Goal: Task Accomplishment & Management: Manage account settings

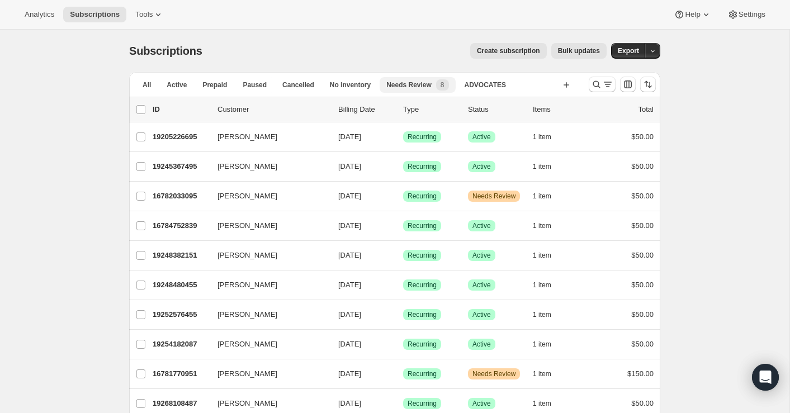
click at [410, 87] on span "Needs Review" at bounding box center [409, 85] width 45 height 9
click at [417, 86] on span "Needs Review" at bounding box center [409, 85] width 45 height 9
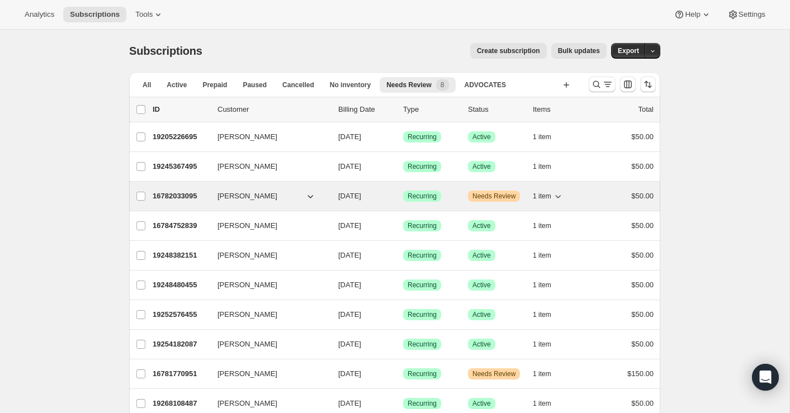
click at [184, 198] on p "16782033095" at bounding box center [181, 196] width 56 height 11
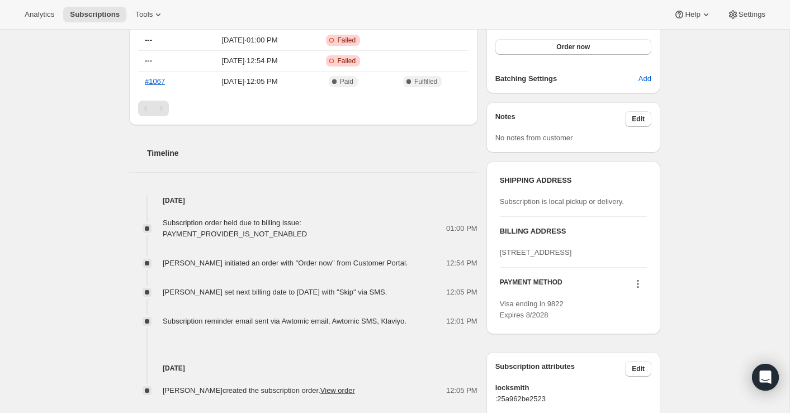
scroll to position [467, 0]
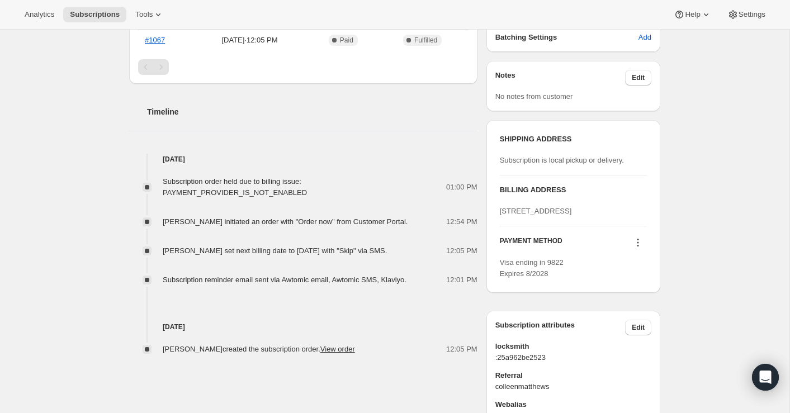
click at [639, 248] on icon at bounding box center [638, 242] width 11 height 11
click at [639, 283] on span "Send link to update card" at bounding box center [636, 284] width 78 height 8
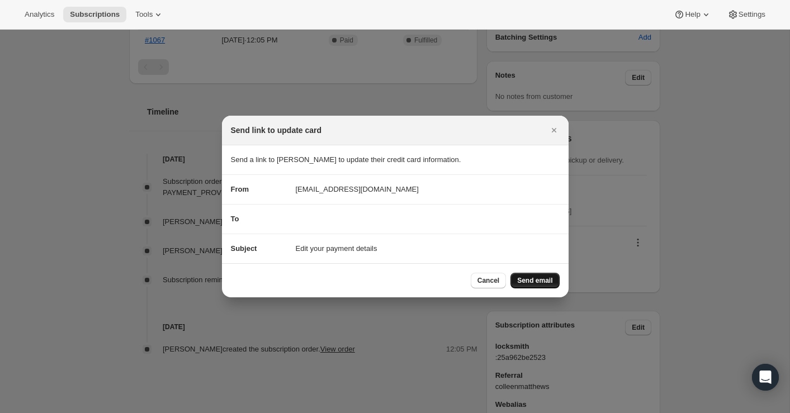
click at [543, 284] on span "Send email" at bounding box center [534, 280] width 35 height 9
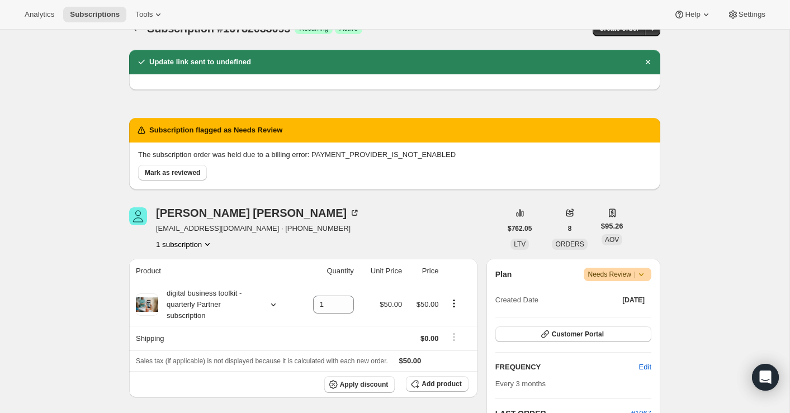
scroll to position [0, 0]
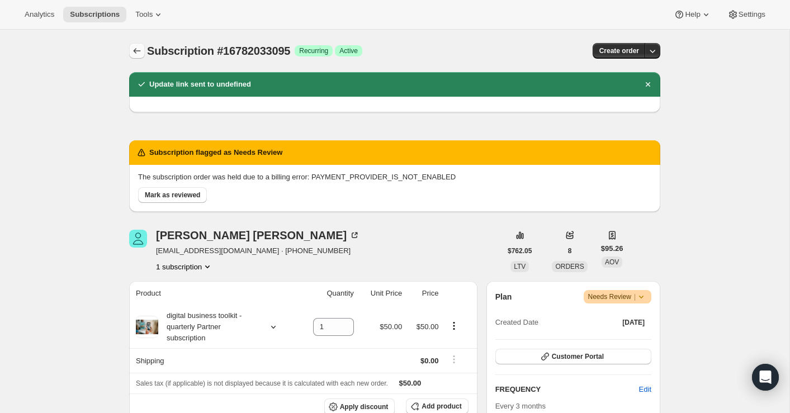
click at [136, 51] on icon "Subscriptions" at bounding box center [136, 50] width 11 height 11
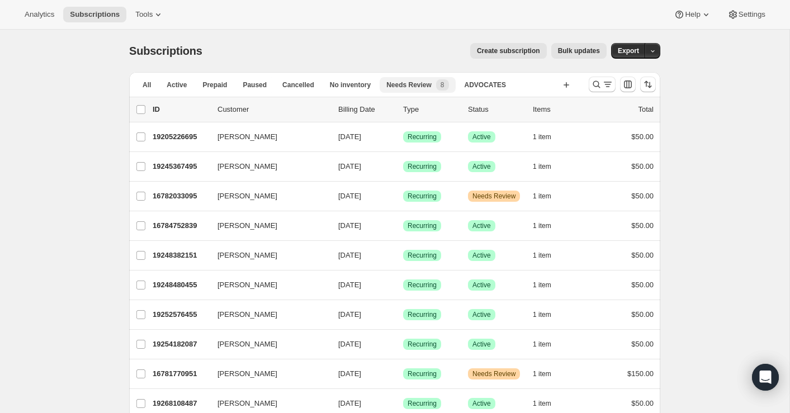
click at [412, 81] on span "Needs Review" at bounding box center [409, 85] width 45 height 9
click at [436, 84] on div "Needs Review 8" at bounding box center [418, 84] width 62 height 11
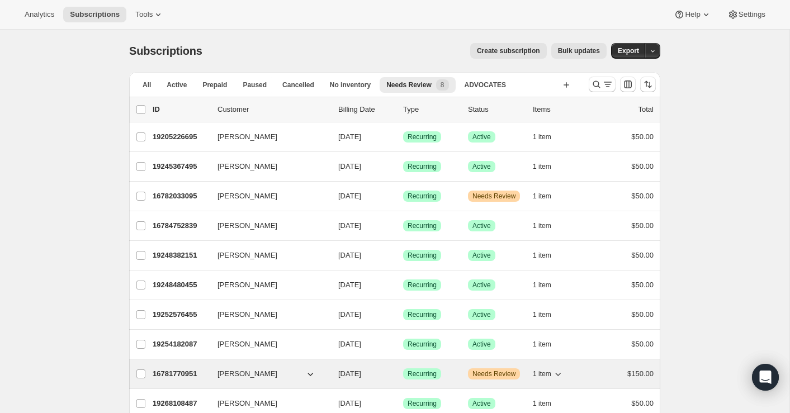
click at [195, 369] on p "16781770951" at bounding box center [181, 374] width 56 height 11
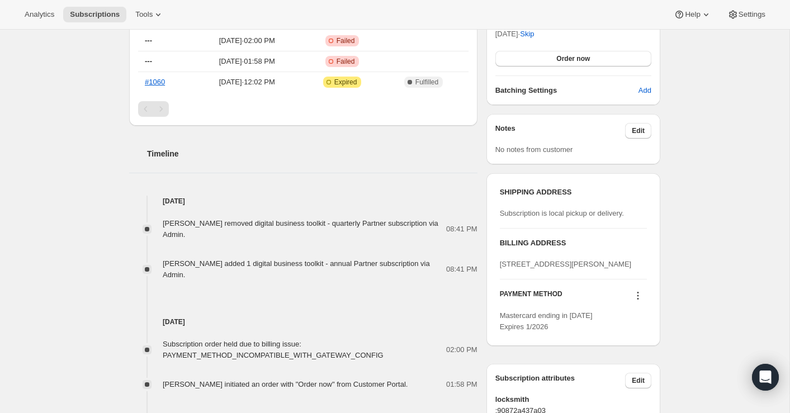
scroll to position [444, 0]
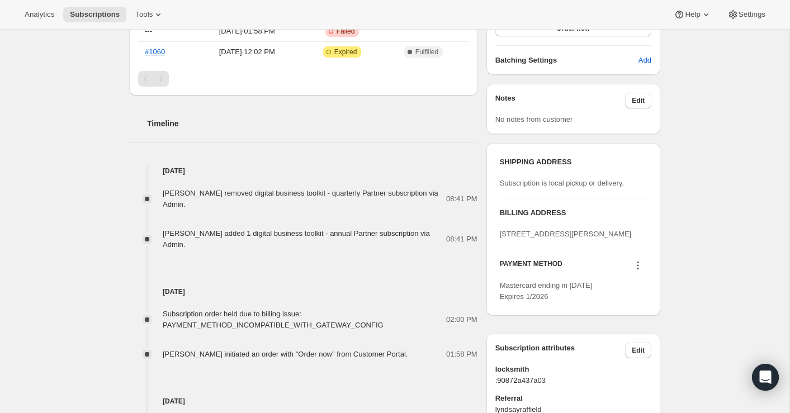
click at [635, 271] on icon at bounding box center [638, 265] width 11 height 11
click at [633, 307] on span "Send link to update card" at bounding box center [636, 307] width 78 height 8
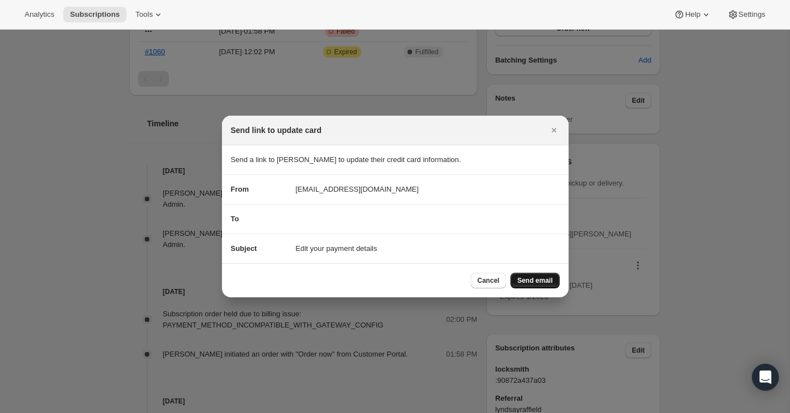
click at [544, 281] on span "Send email" at bounding box center [534, 280] width 35 height 9
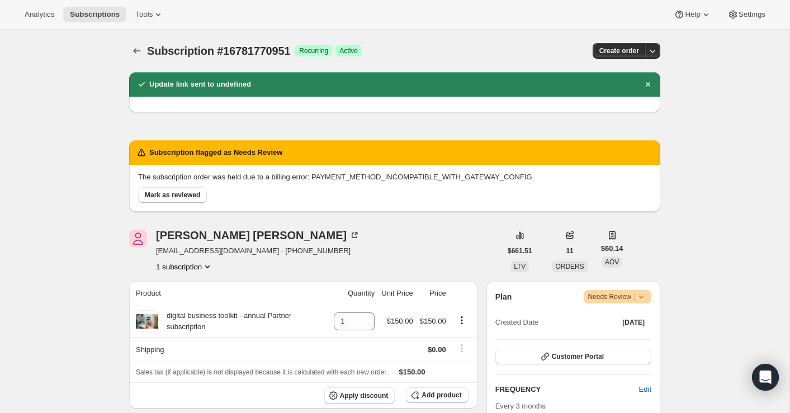
scroll to position [444, 0]
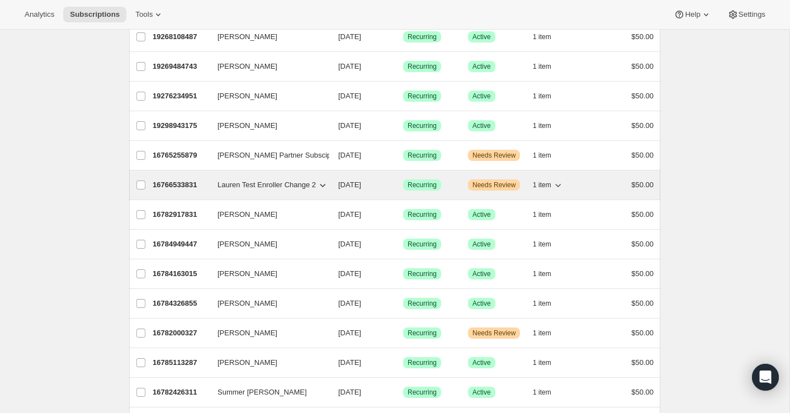
scroll to position [399, 0]
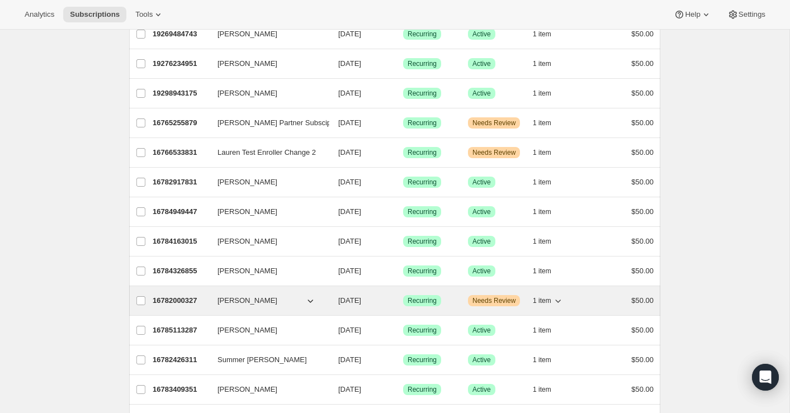
click at [178, 295] on p "16782000327" at bounding box center [181, 300] width 56 height 11
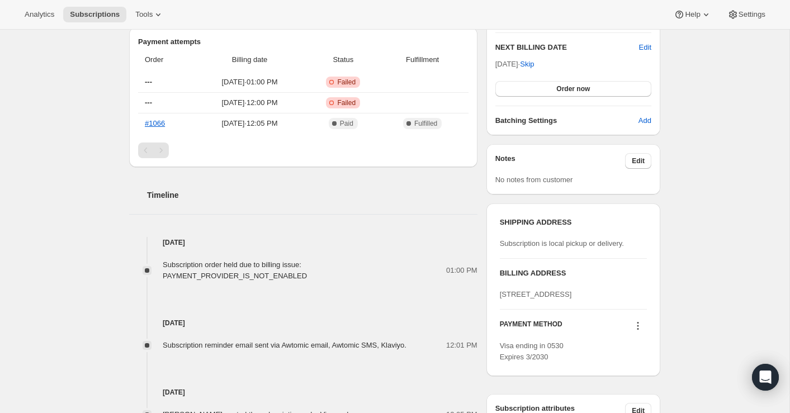
scroll to position [400, 0]
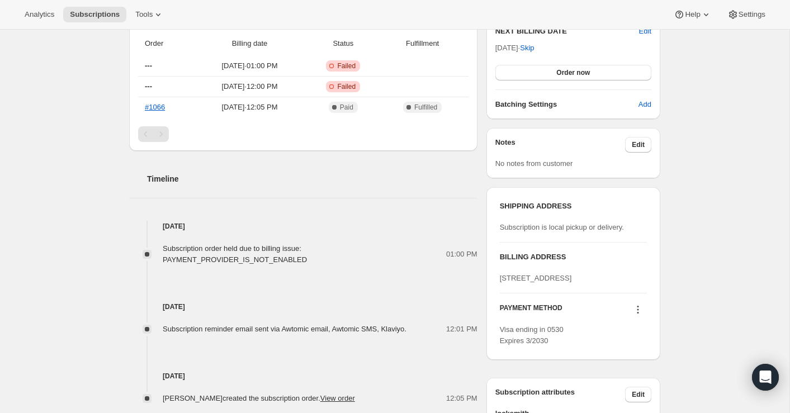
click at [638, 315] on icon at bounding box center [638, 309] width 11 height 11
click at [636, 348] on span "Send link to update card" at bounding box center [636, 351] width 78 height 8
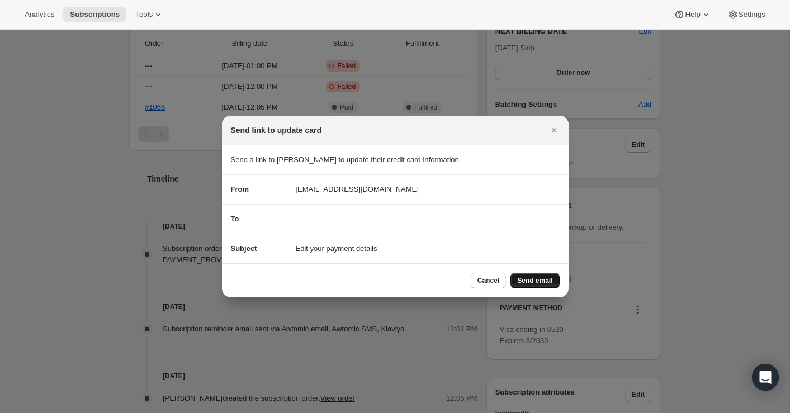
click at [538, 284] on button "Send email" at bounding box center [535, 281] width 49 height 16
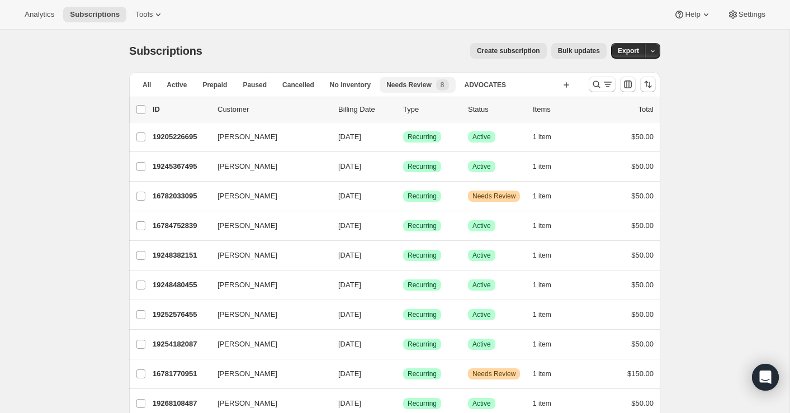
click at [430, 89] on div "Needs Review 8" at bounding box center [418, 84] width 62 height 11
click at [427, 84] on span "Needs Review" at bounding box center [409, 85] width 45 height 9
click at [435, 84] on div "Needs Review 8" at bounding box center [418, 84] width 62 height 11
click at [487, 112] on p "Status" at bounding box center [496, 109] width 56 height 11
click at [482, 107] on p "Status" at bounding box center [496, 109] width 56 height 11
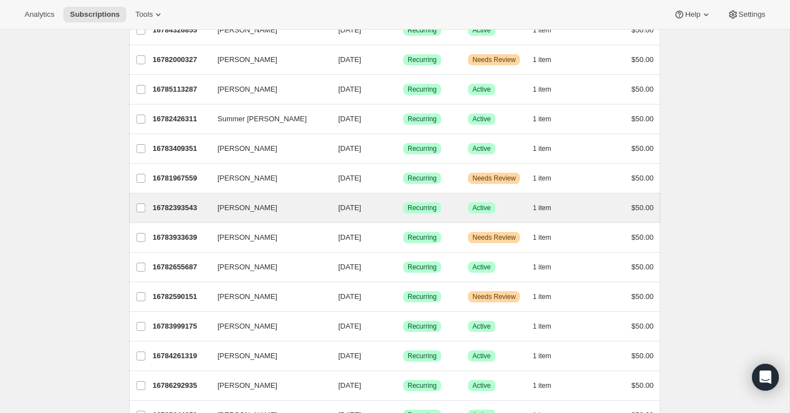
scroll to position [642, 0]
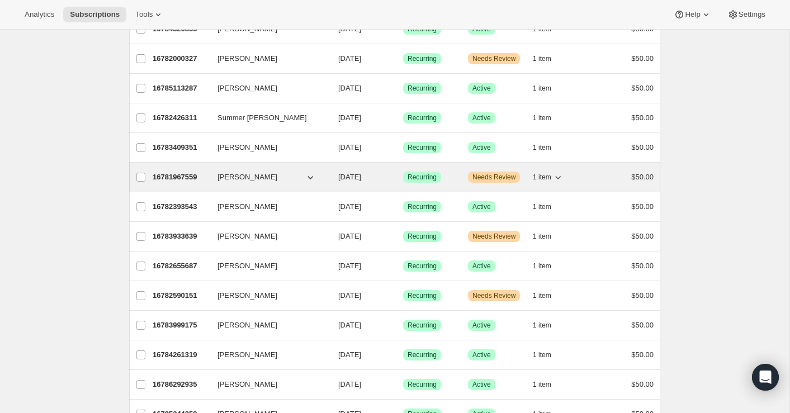
click at [310, 172] on icon "button" at bounding box center [310, 177] width 11 height 11
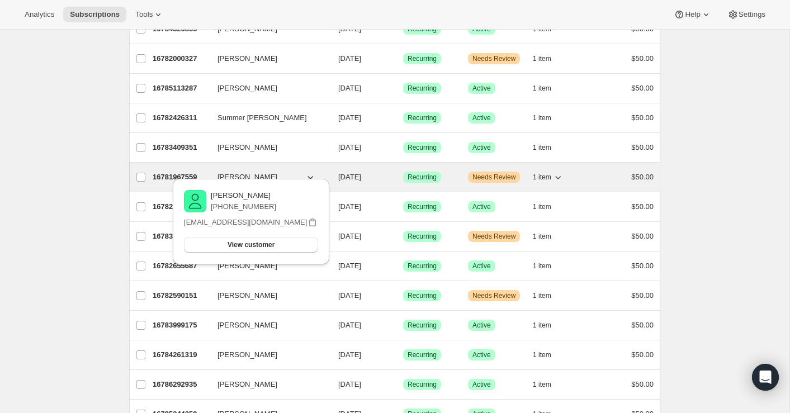
click at [310, 172] on icon "button" at bounding box center [310, 177] width 11 height 11
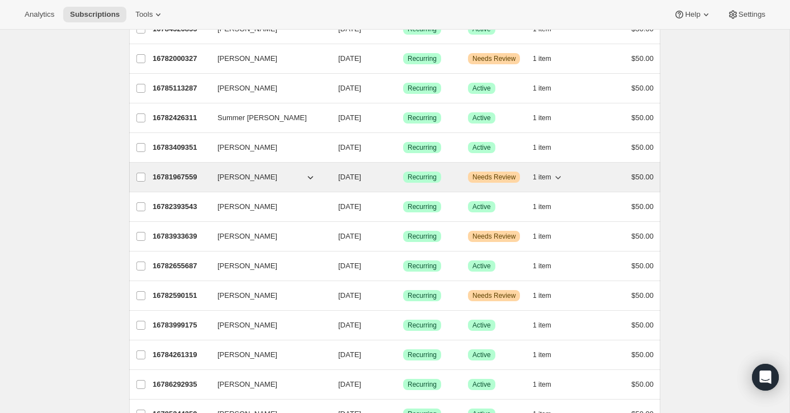
click at [184, 172] on p "16781967559" at bounding box center [181, 177] width 56 height 11
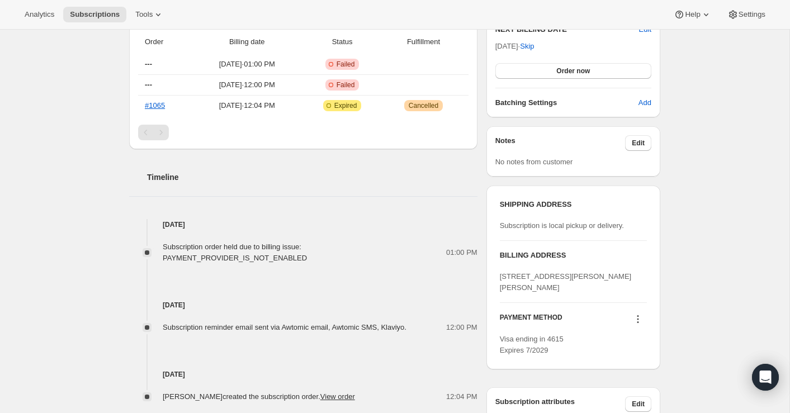
scroll to position [566, 0]
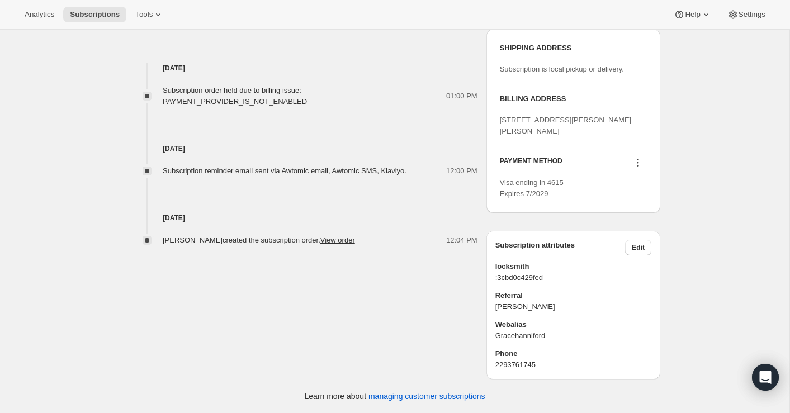
click at [640, 165] on icon at bounding box center [638, 162] width 11 height 11
click at [648, 189] on span "Send link to update card" at bounding box center [636, 193] width 78 height 8
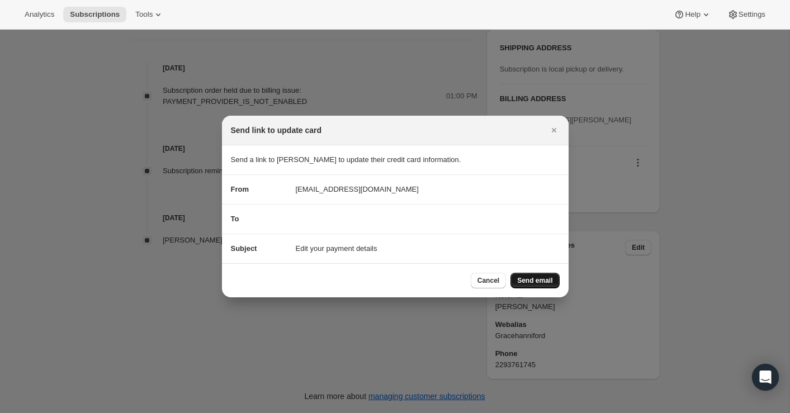
click at [533, 277] on span "Send email" at bounding box center [534, 280] width 35 height 9
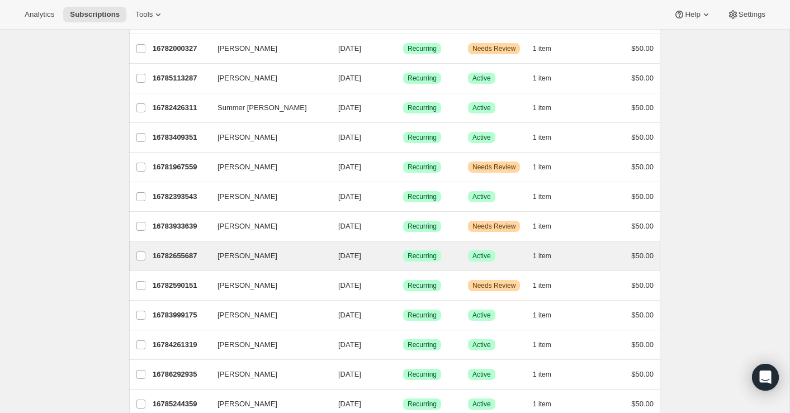
scroll to position [677, 0]
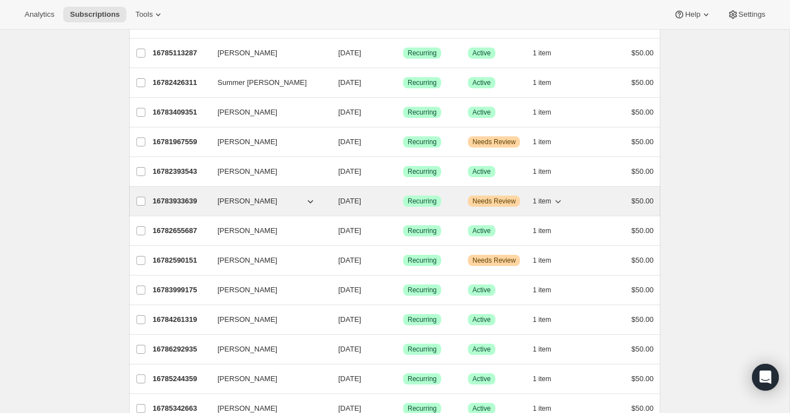
click at [173, 196] on p "16783933639" at bounding box center [181, 201] width 56 height 11
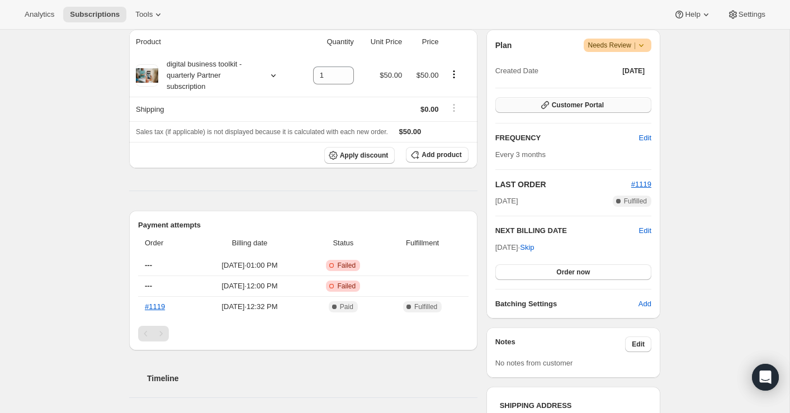
scroll to position [499, 0]
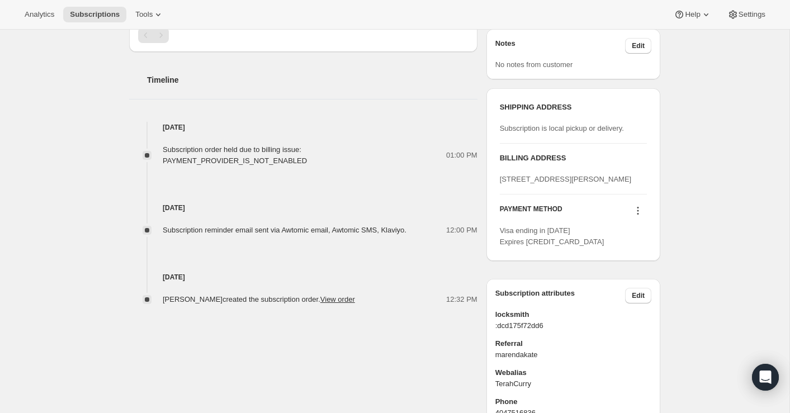
click at [637, 216] on icon at bounding box center [638, 210] width 11 height 11
click at [638, 247] on span "Send link to update card" at bounding box center [636, 252] width 78 height 11
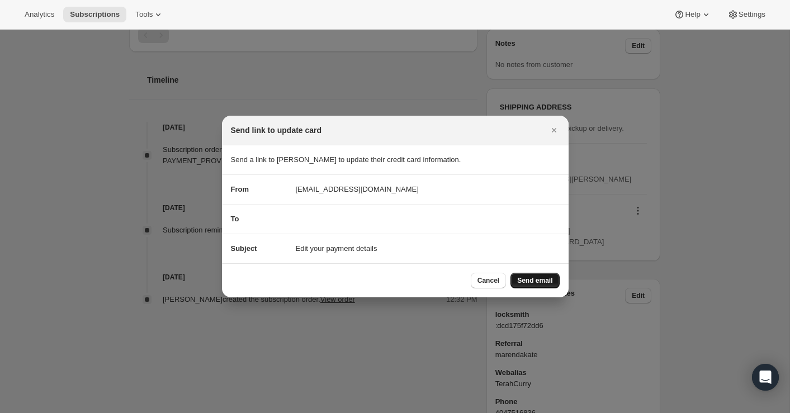
click at [527, 275] on button "Send email" at bounding box center [535, 281] width 49 height 16
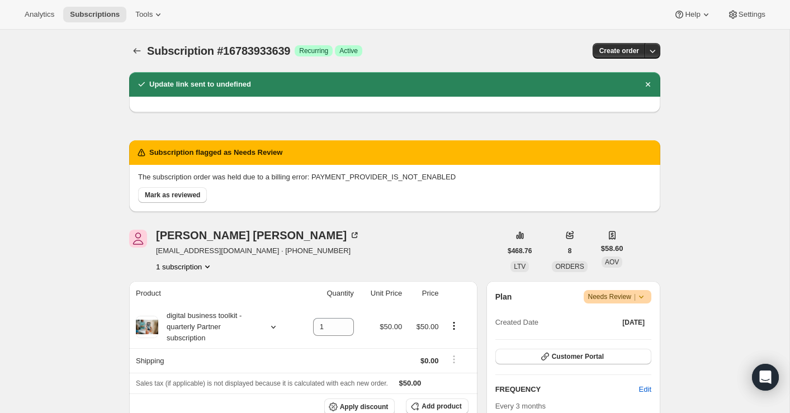
scroll to position [499, 0]
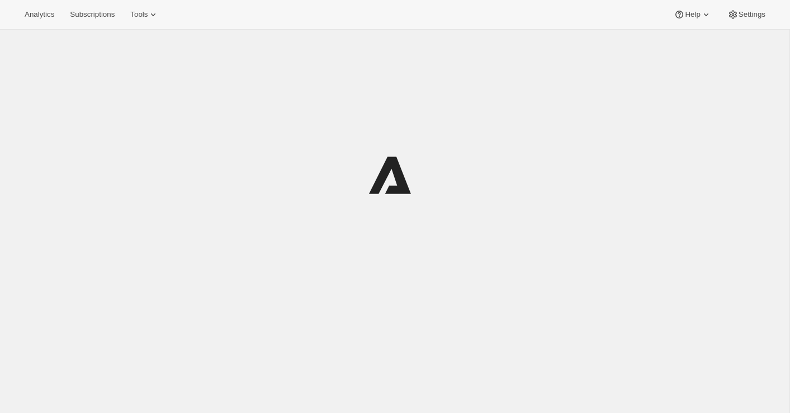
scroll to position [29, 0]
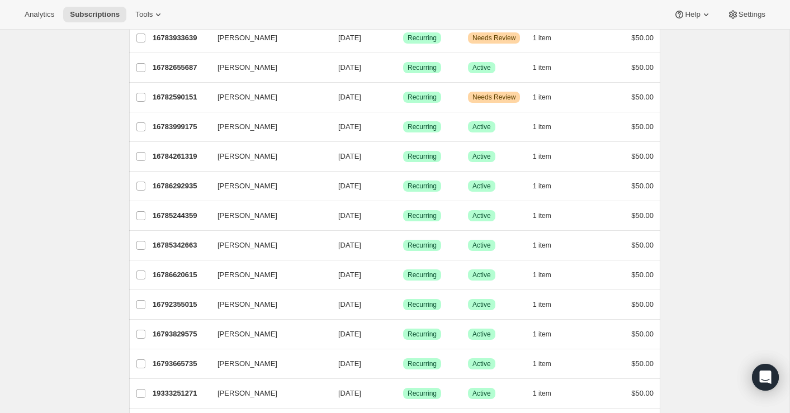
scroll to position [826, 0]
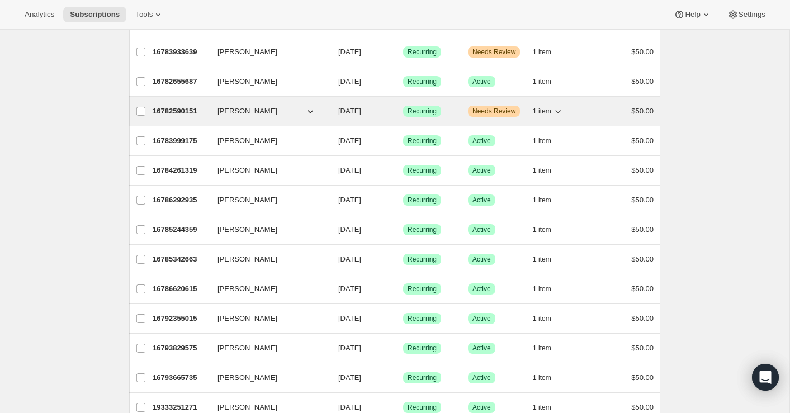
click at [178, 107] on p "16782590151" at bounding box center [181, 111] width 56 height 11
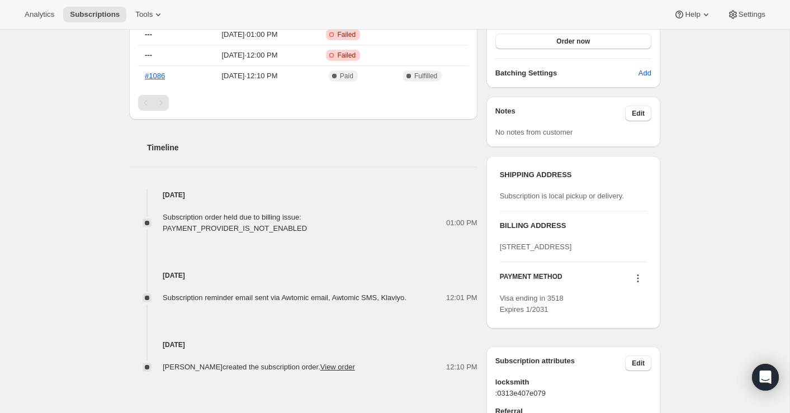
scroll to position [446, 0]
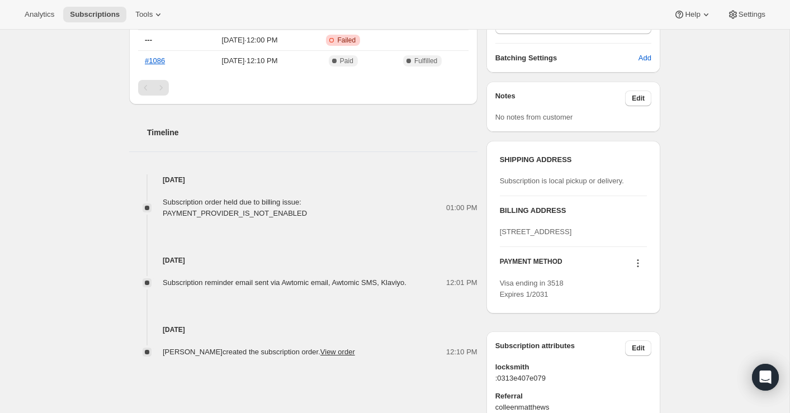
click at [639, 261] on icon at bounding box center [639, 261] width 2 height 2
click at [638, 303] on span "Send link to update card" at bounding box center [636, 304] width 78 height 8
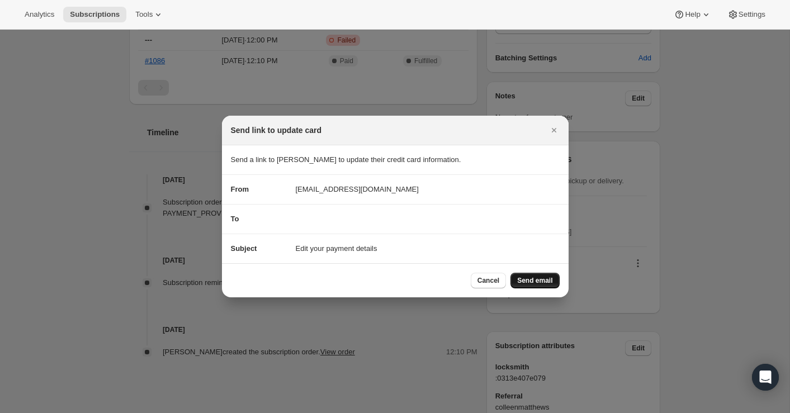
click at [516, 279] on button "Send email" at bounding box center [535, 281] width 49 height 16
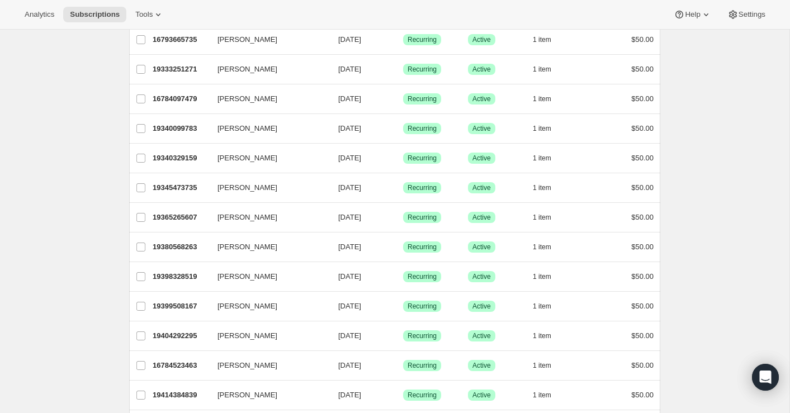
scroll to position [1240, 0]
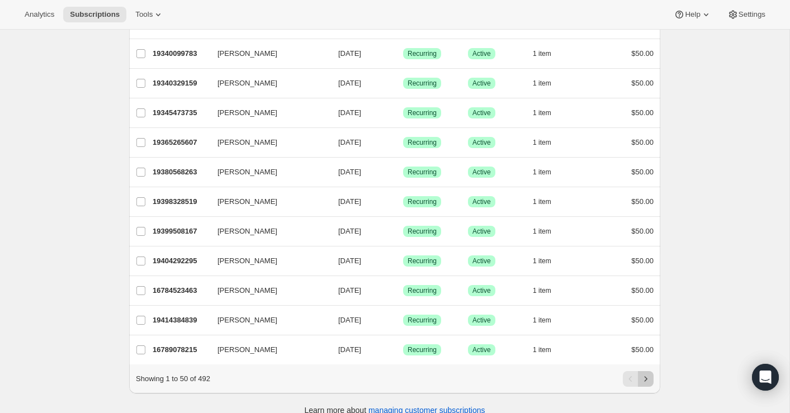
click at [648, 374] on icon "Next" at bounding box center [645, 379] width 11 height 11
click at [647, 374] on icon "Next" at bounding box center [645, 379] width 11 height 11
click at [644, 371] on button "Next" at bounding box center [646, 379] width 16 height 16
click at [647, 376] on icon "Next" at bounding box center [646, 378] width 3 height 5
click at [646, 374] on icon "Next" at bounding box center [645, 379] width 11 height 11
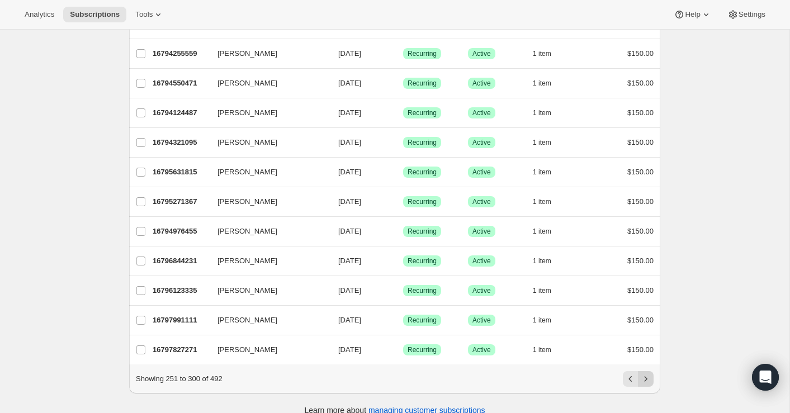
click at [644, 374] on icon "Next" at bounding box center [645, 379] width 11 height 11
click at [647, 374] on icon "Next" at bounding box center [645, 379] width 11 height 11
click at [645, 374] on icon "Next" at bounding box center [645, 379] width 11 height 11
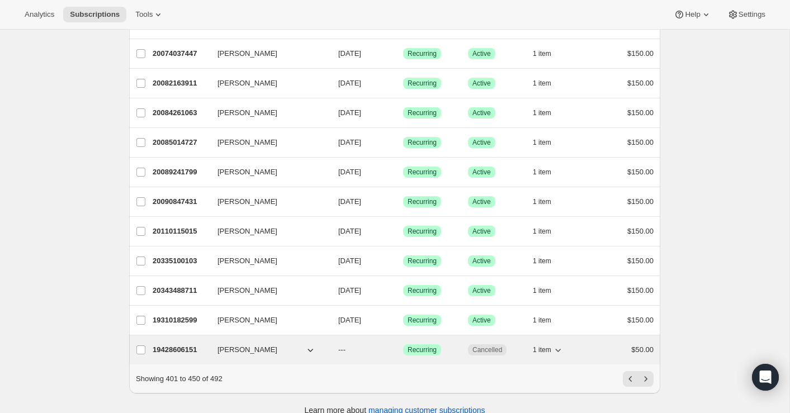
click at [182, 345] on p "19428606151" at bounding box center [181, 350] width 56 height 11
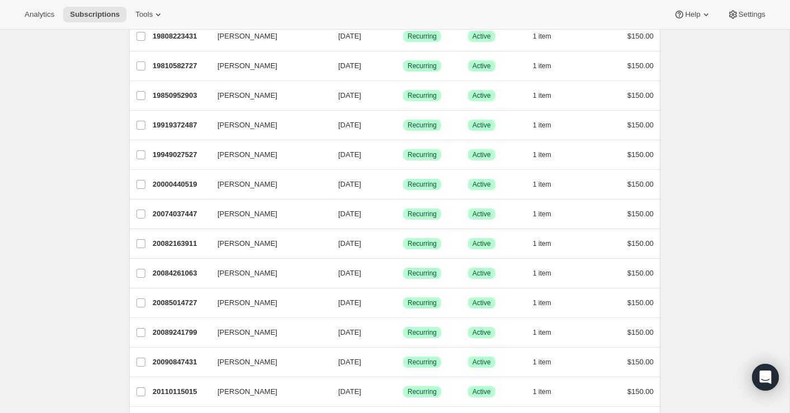
scroll to position [1240, 0]
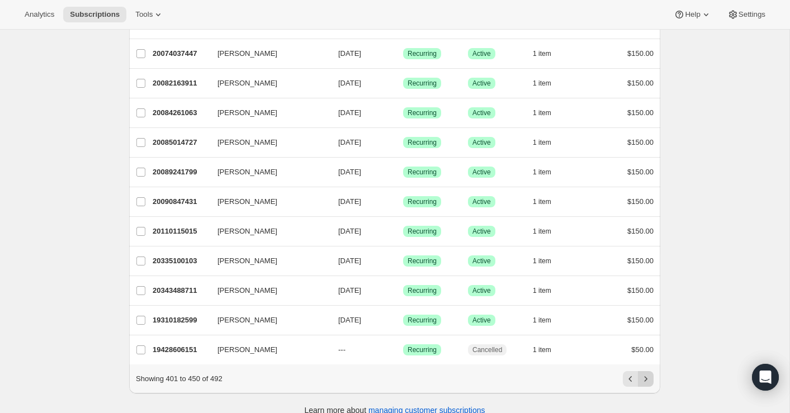
click at [648, 374] on icon "Next" at bounding box center [645, 379] width 11 height 11
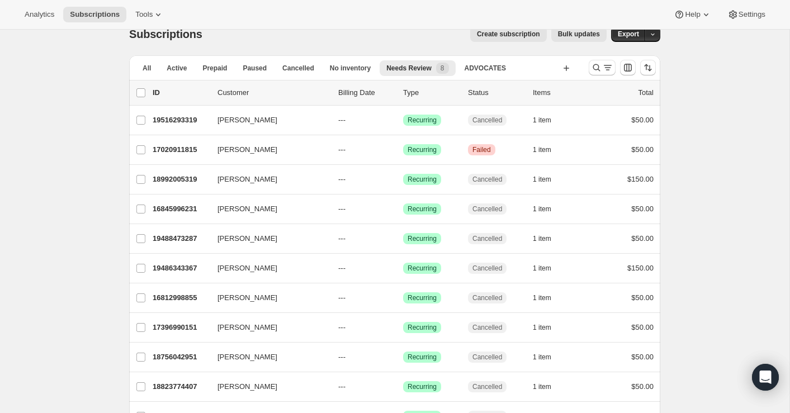
scroll to position [0, 0]
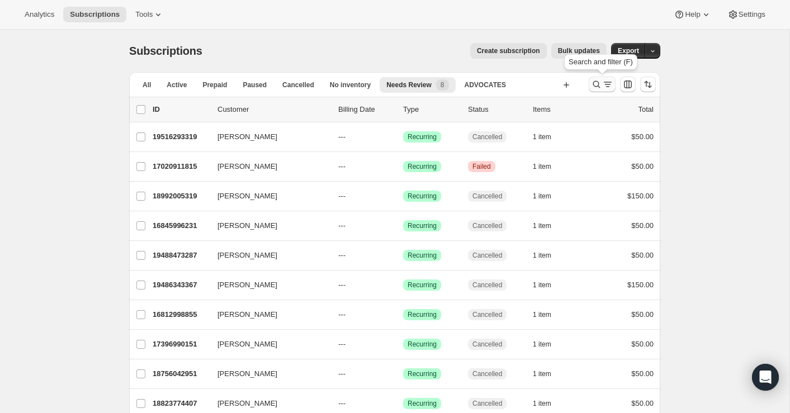
click at [597, 84] on icon "Search and filter results" at bounding box center [596, 84] width 11 height 11
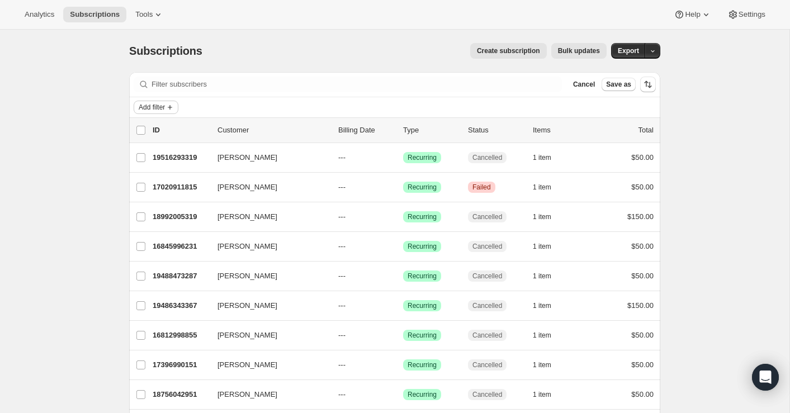
click at [169, 103] on icon "Add filter" at bounding box center [170, 107] width 9 height 9
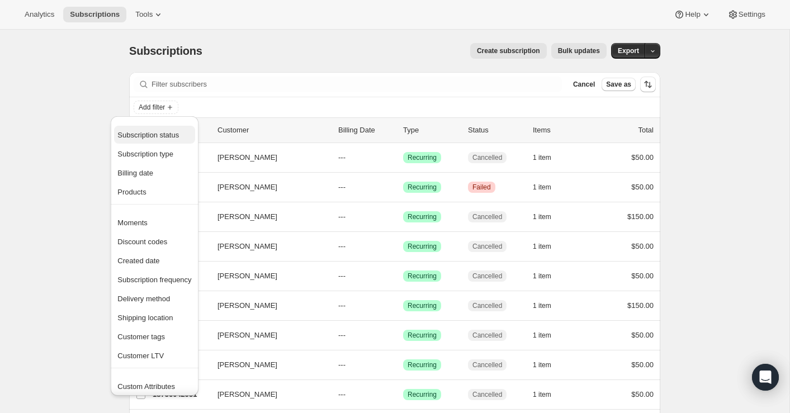
click at [161, 137] on span "Subscription status" at bounding box center [148, 135] width 62 height 8
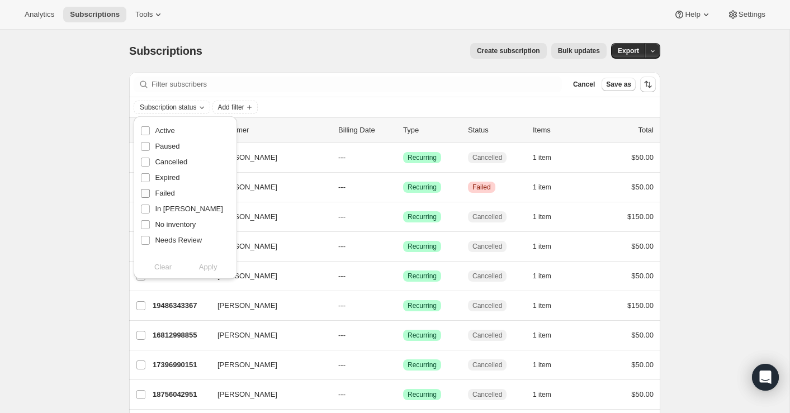
click at [147, 193] on input "Failed" at bounding box center [145, 193] width 9 height 9
checkbox input "true"
click at [147, 178] on input "Expired" at bounding box center [145, 177] width 9 height 9
checkbox input "true"
click at [149, 241] on input "Needs Review" at bounding box center [145, 240] width 9 height 9
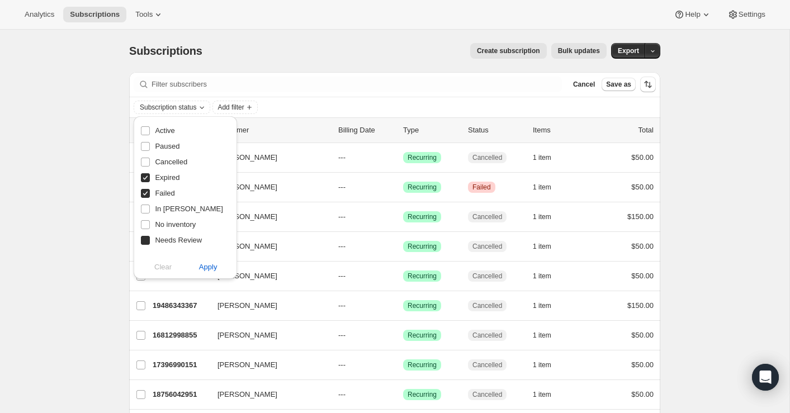
checkbox input "true"
click at [145, 213] on input "In Dunning" at bounding box center [145, 209] width 9 height 9
checkbox input "true"
click at [146, 224] on input "No inventory" at bounding box center [145, 224] width 9 height 9
checkbox input "true"
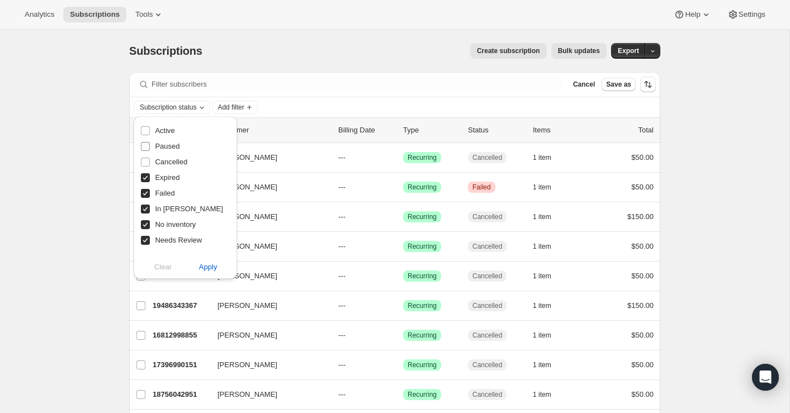
click at [143, 143] on input "Paused" at bounding box center [145, 146] width 9 height 9
checkbox input "true"
click at [210, 270] on span "Apply" at bounding box center [208, 267] width 18 height 11
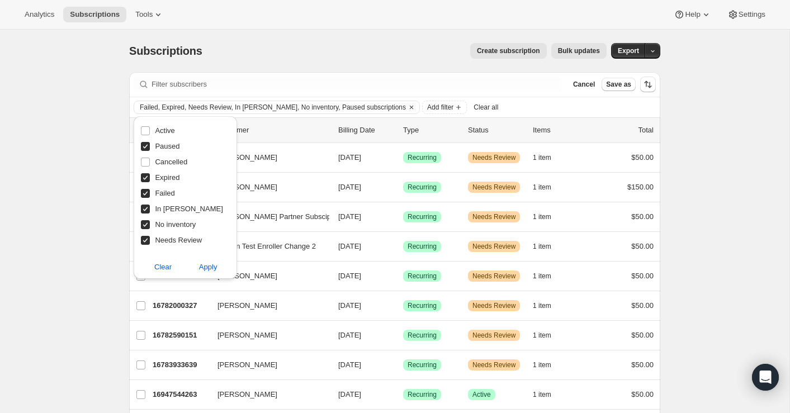
click at [713, 275] on div "Subscriptions. This page is ready Subscriptions Create subscription Bulk update…" at bounding box center [395, 384] width 790 height 709
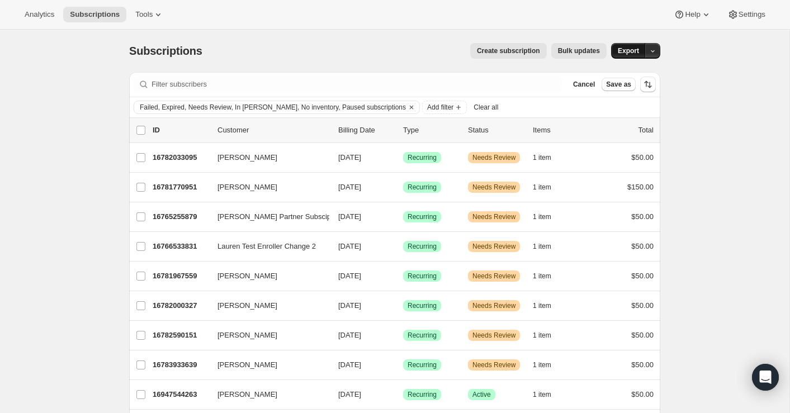
click at [635, 50] on span "Export" at bounding box center [628, 50] width 21 height 9
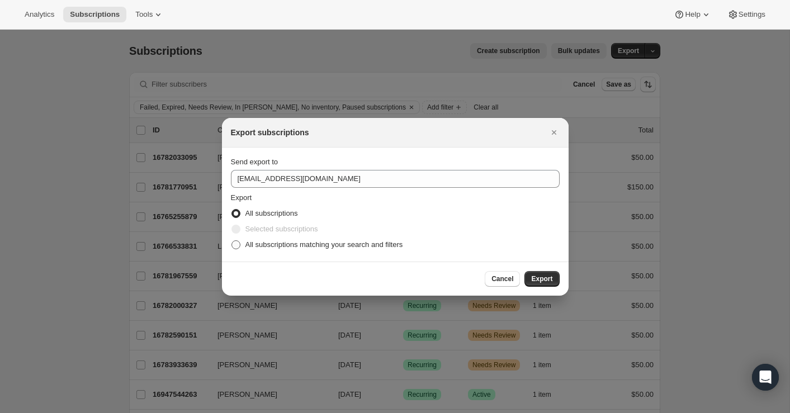
click at [376, 248] on span "All subscriptions matching your search and filters" at bounding box center [325, 245] width 158 height 8
click at [232, 241] on input "All subscriptions matching your search and filters" at bounding box center [232, 241] width 1 height 1
radio input "true"
click at [545, 281] on span "Export" at bounding box center [541, 279] width 21 height 9
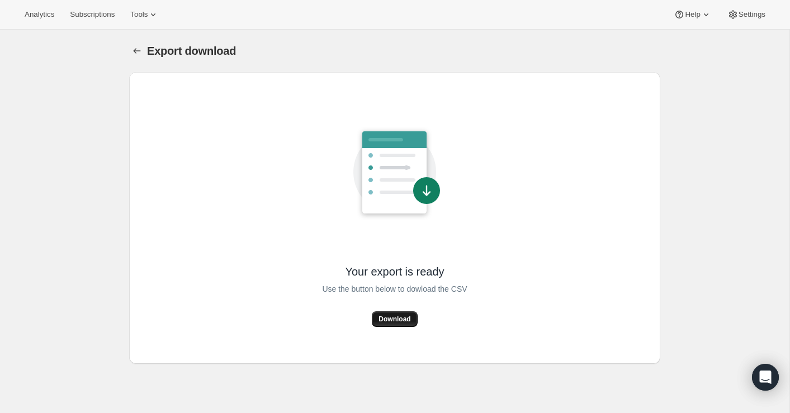
click at [406, 317] on span "Download" at bounding box center [395, 319] width 32 height 9
